Goal: Task Accomplishment & Management: Use online tool/utility

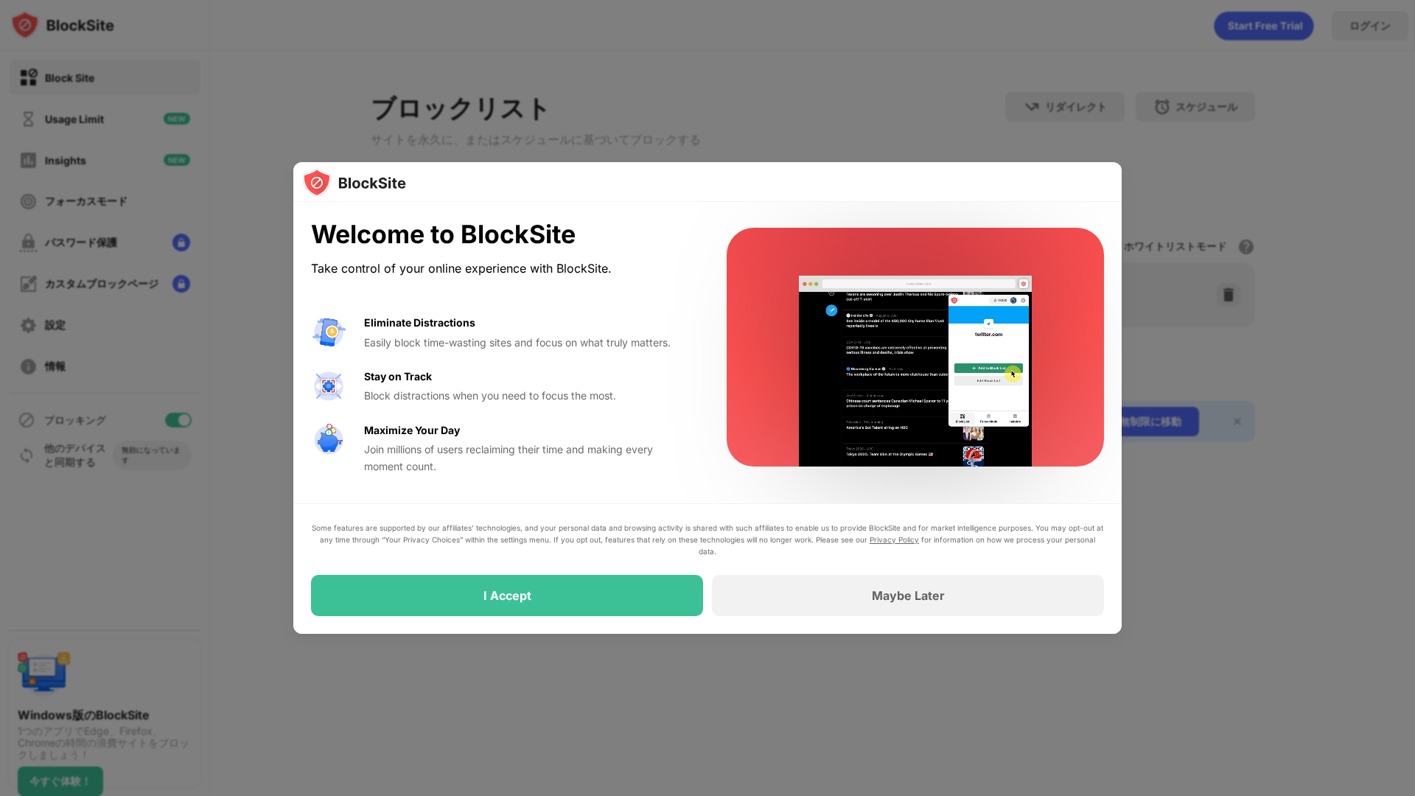
click at [237, 173] on div at bounding box center [707, 398] width 1415 height 796
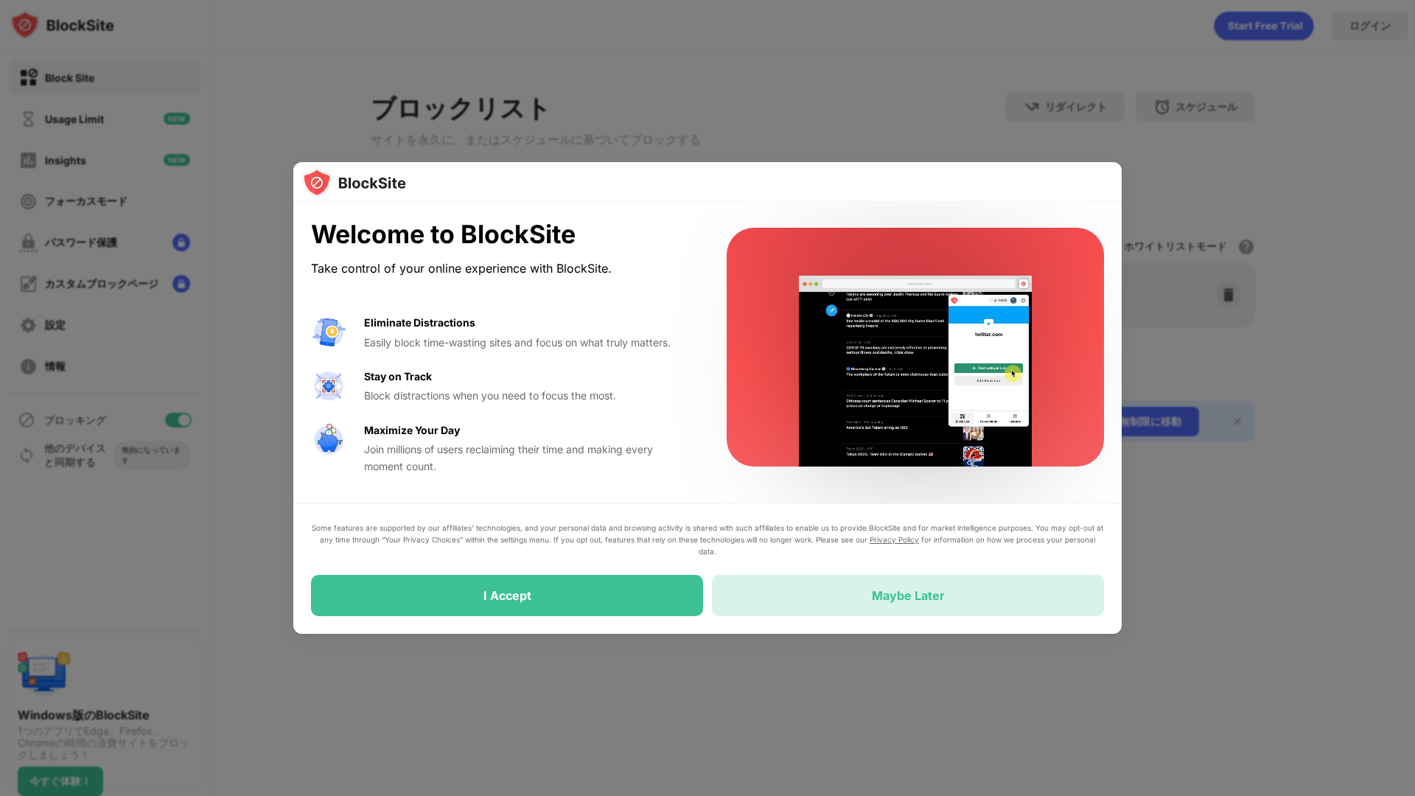
click at [860, 588] on div "Maybe Later" at bounding box center [908, 595] width 392 height 41
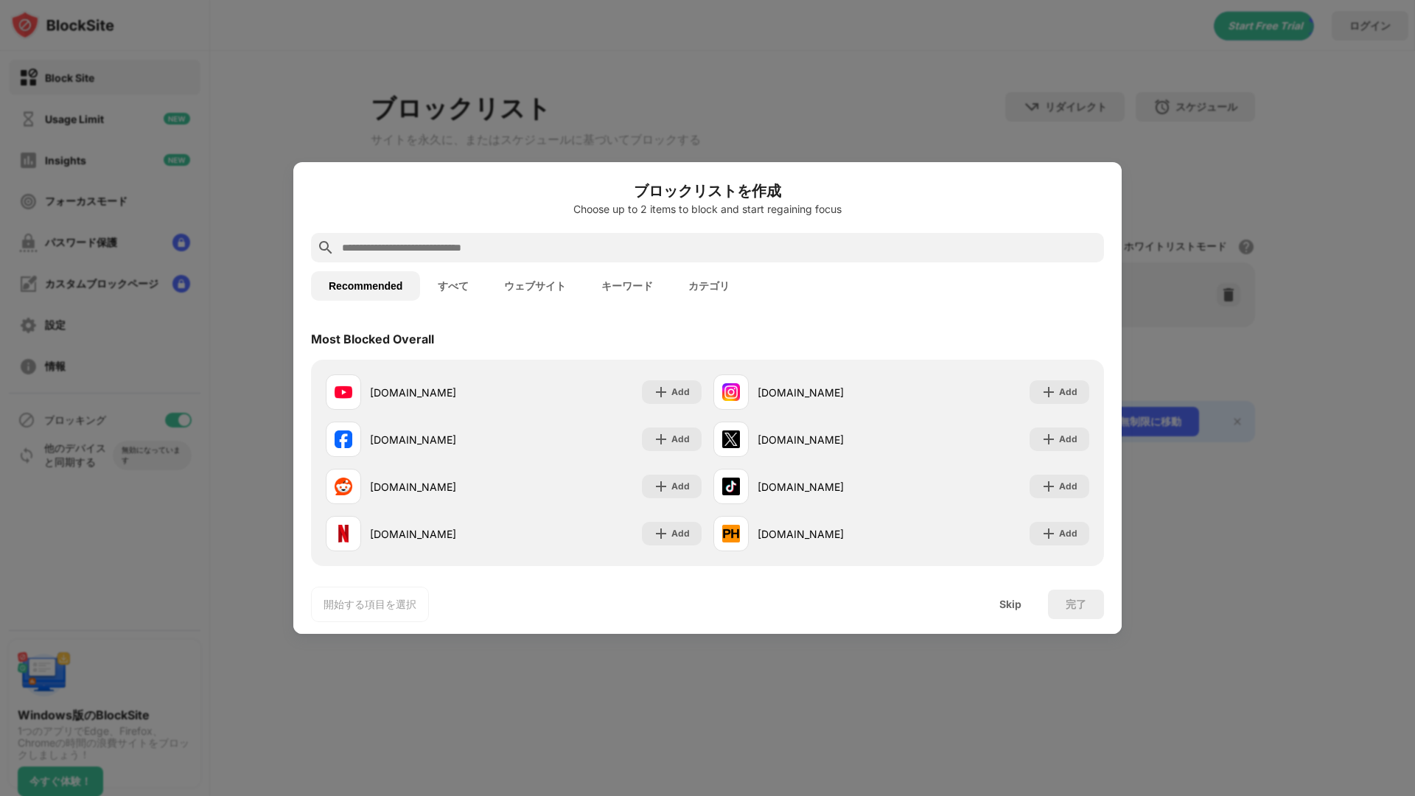
click at [727, 139] on div at bounding box center [707, 398] width 1415 height 796
click at [1017, 602] on div "Skip" at bounding box center [1011, 605] width 22 height 12
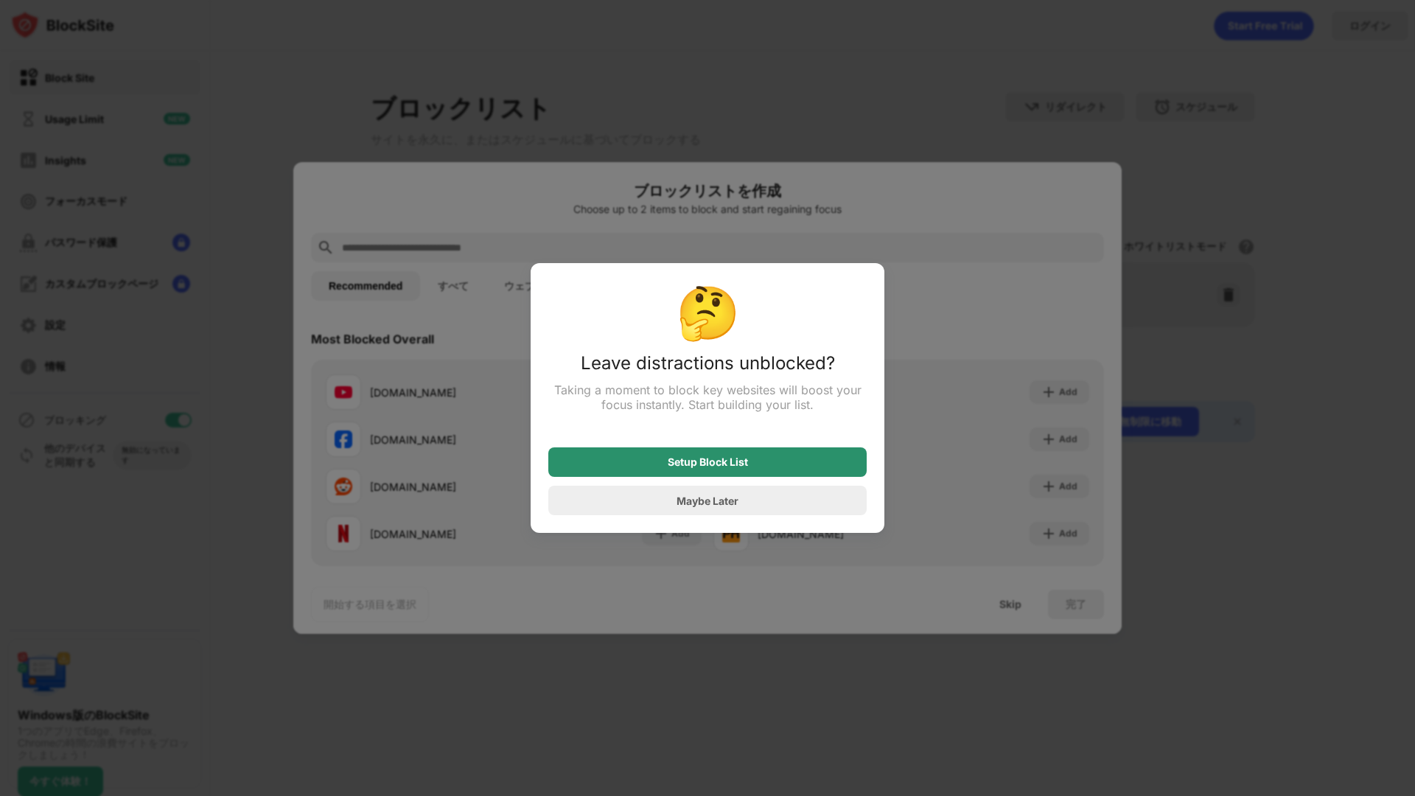
click at [722, 459] on div "Setup Block List" at bounding box center [708, 462] width 80 height 12
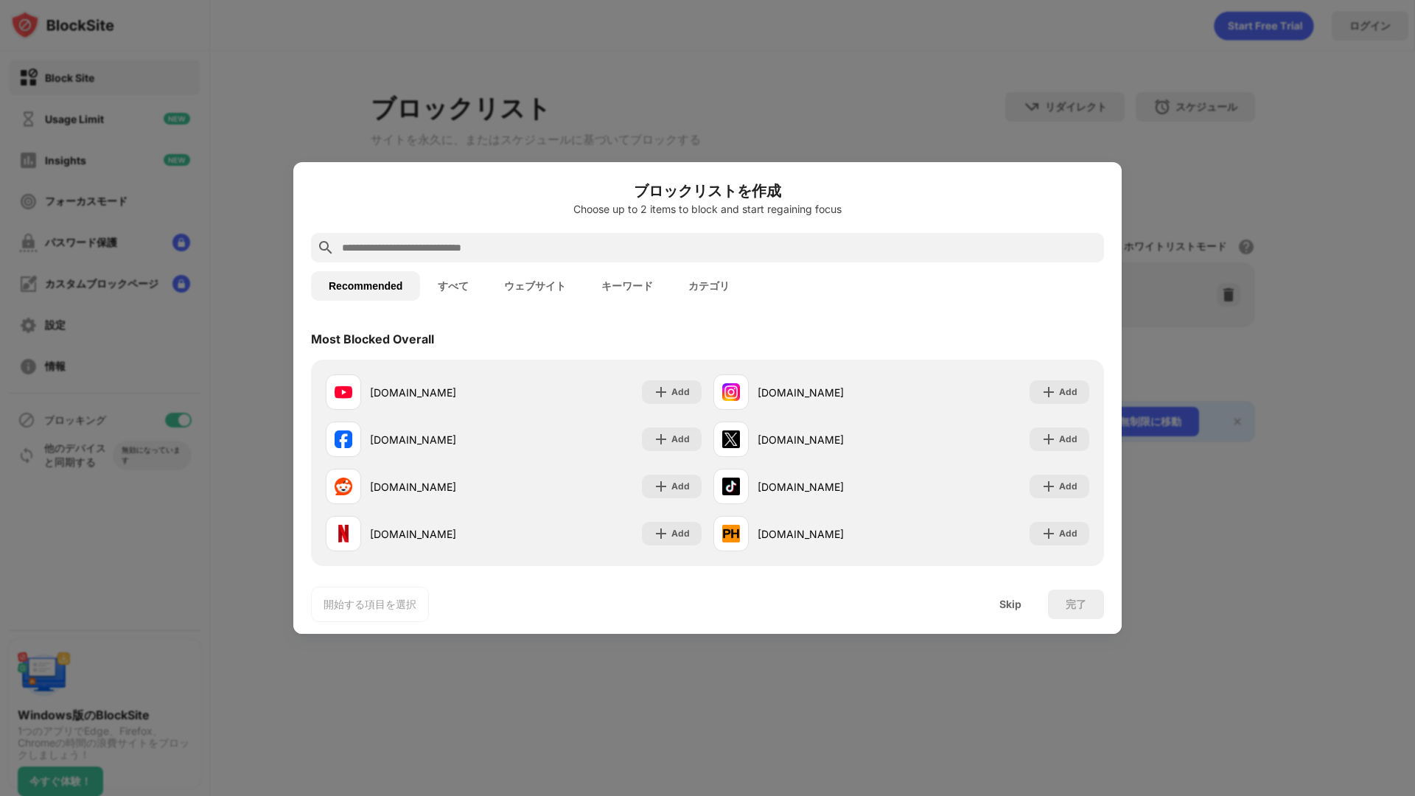
click at [173, 8] on div at bounding box center [707, 398] width 1415 height 796
click at [459, 284] on button "すべて" at bounding box center [453, 285] width 66 height 29
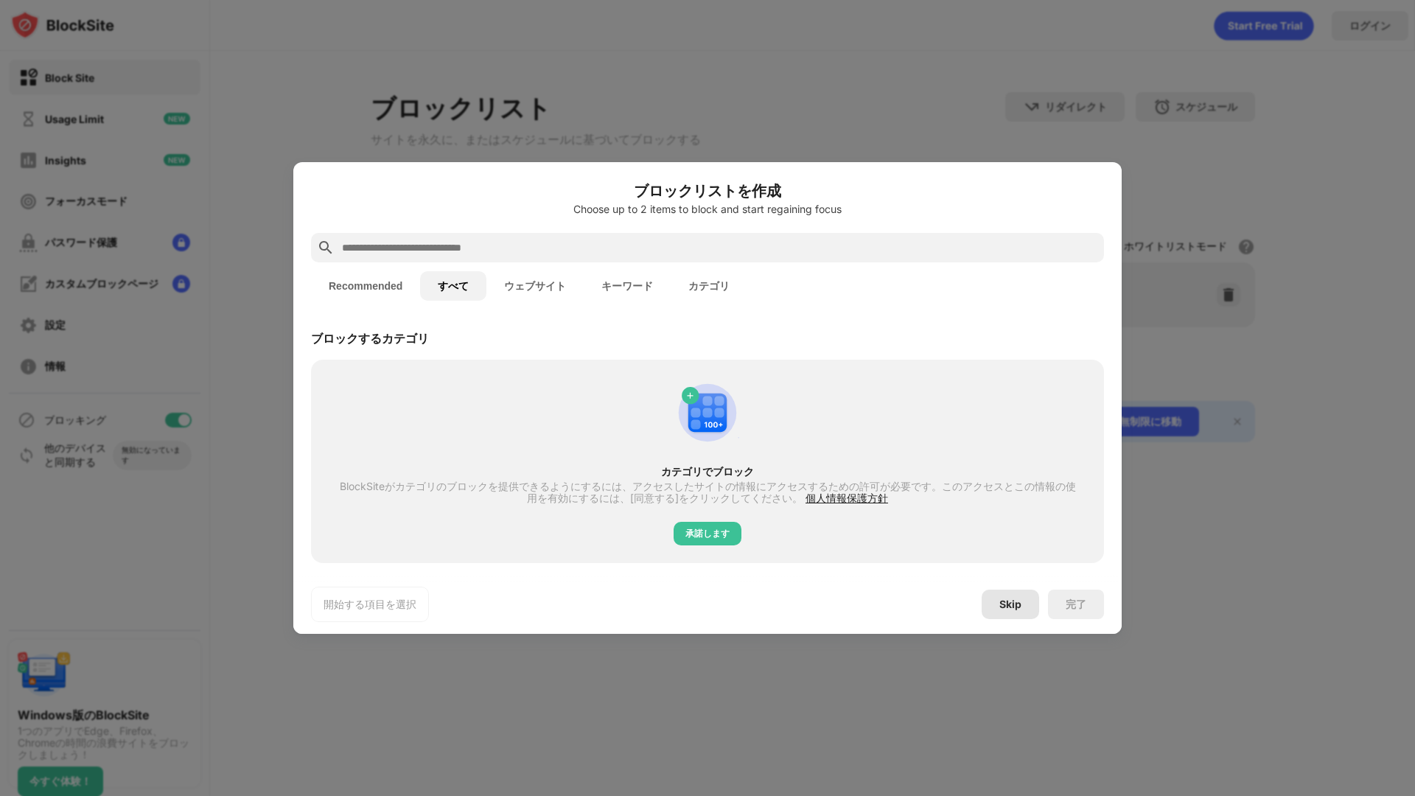
click at [1031, 608] on div "Skip" at bounding box center [1010, 604] width 57 height 29
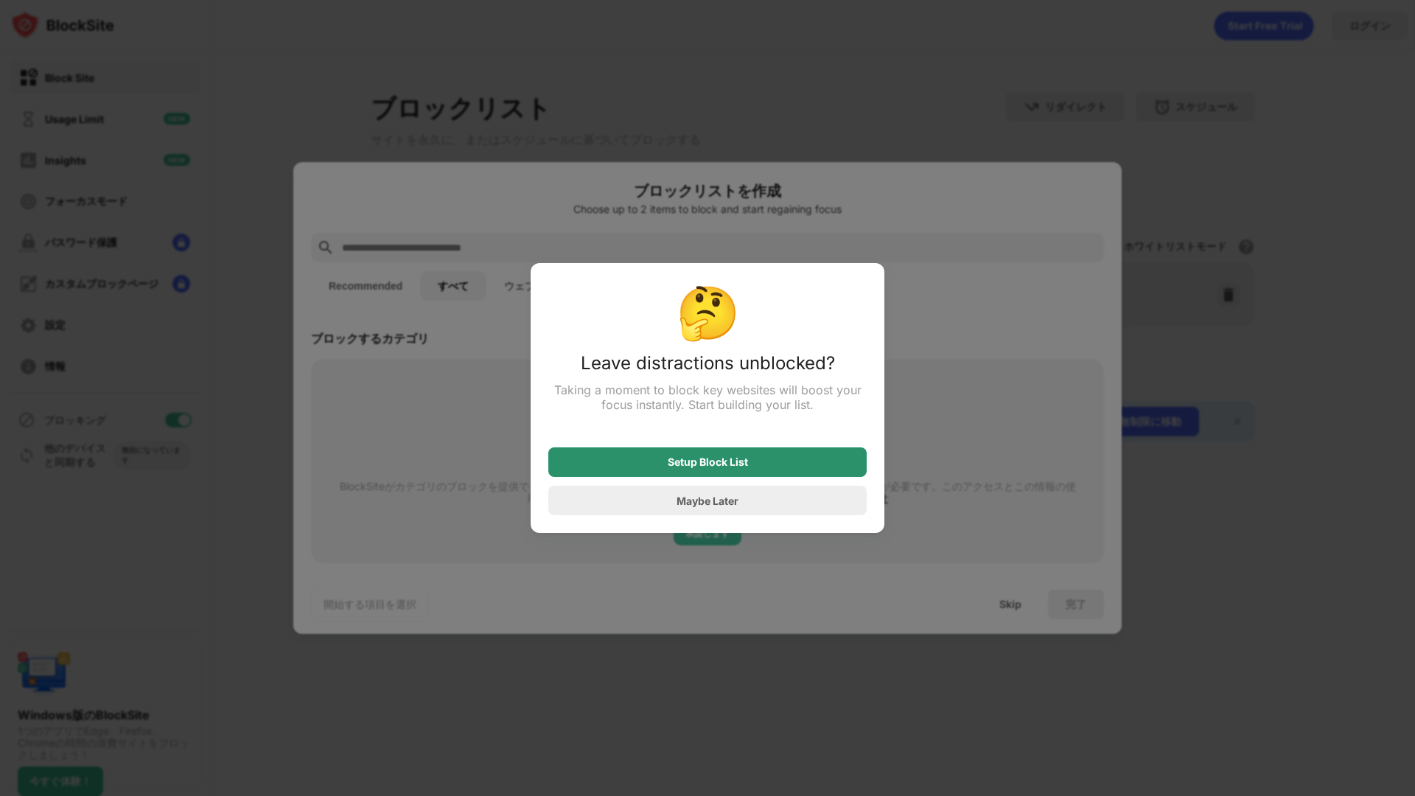
click at [753, 469] on div "Setup Block List" at bounding box center [707, 461] width 318 height 29
